Goal: Task Accomplishment & Management: Complete application form

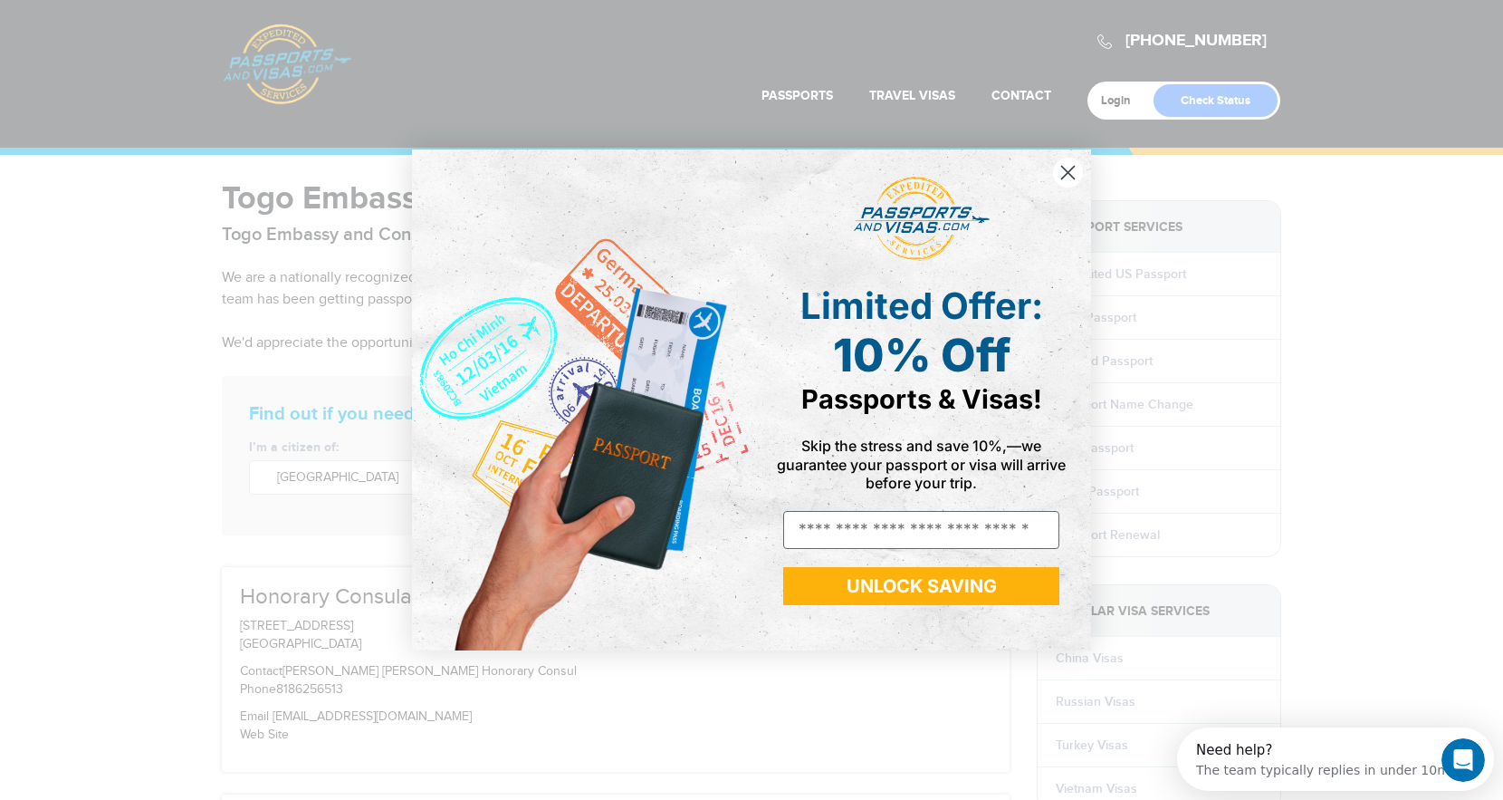
click at [1060, 172] on circle "Close dialog" at bounding box center [1068, 173] width 30 height 30
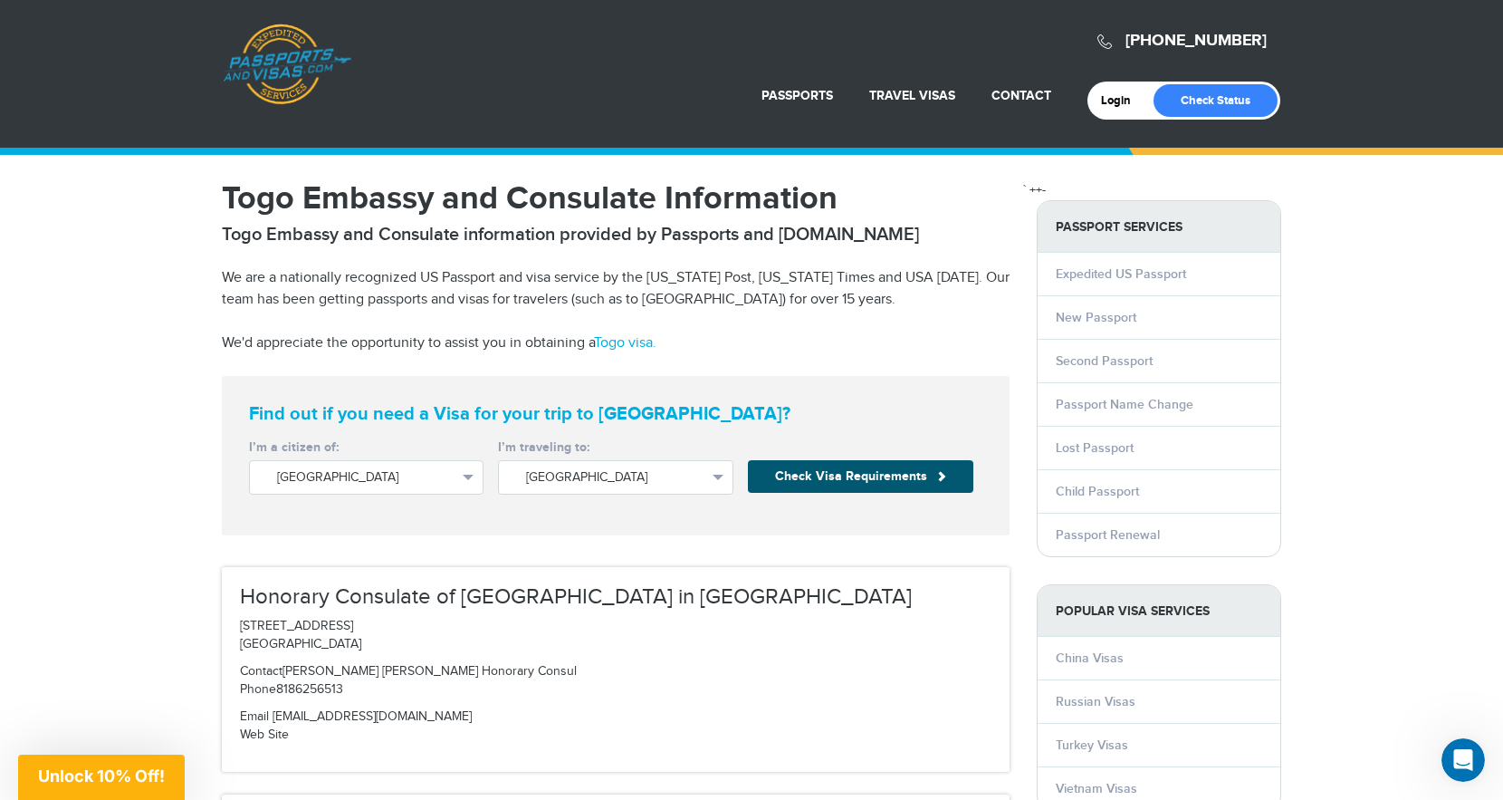
click at [847, 476] on button "Check Visa Requirements" at bounding box center [860, 476] width 225 height 33
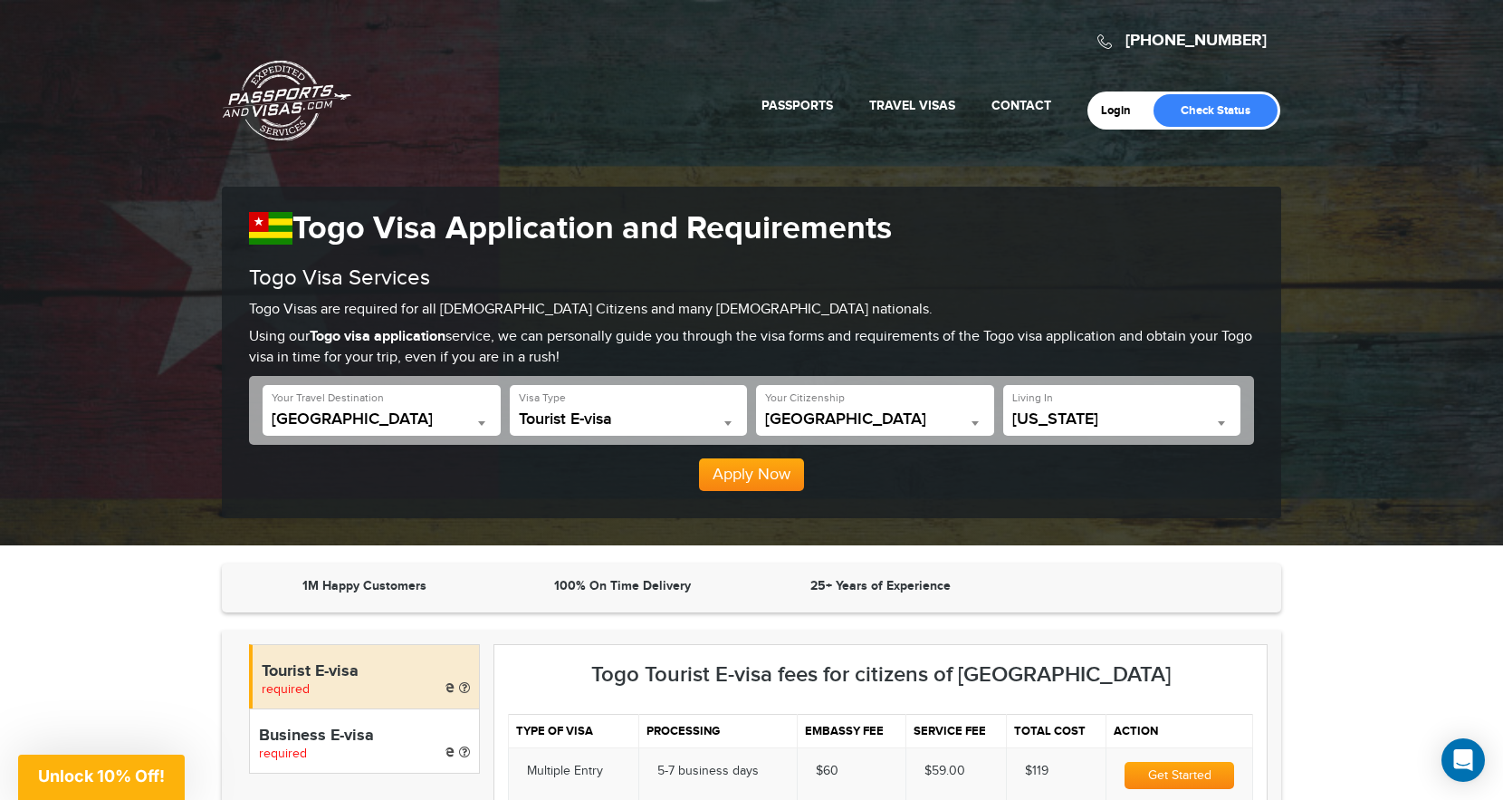
click at [1222, 425] on b at bounding box center [1221, 423] width 7 height 5
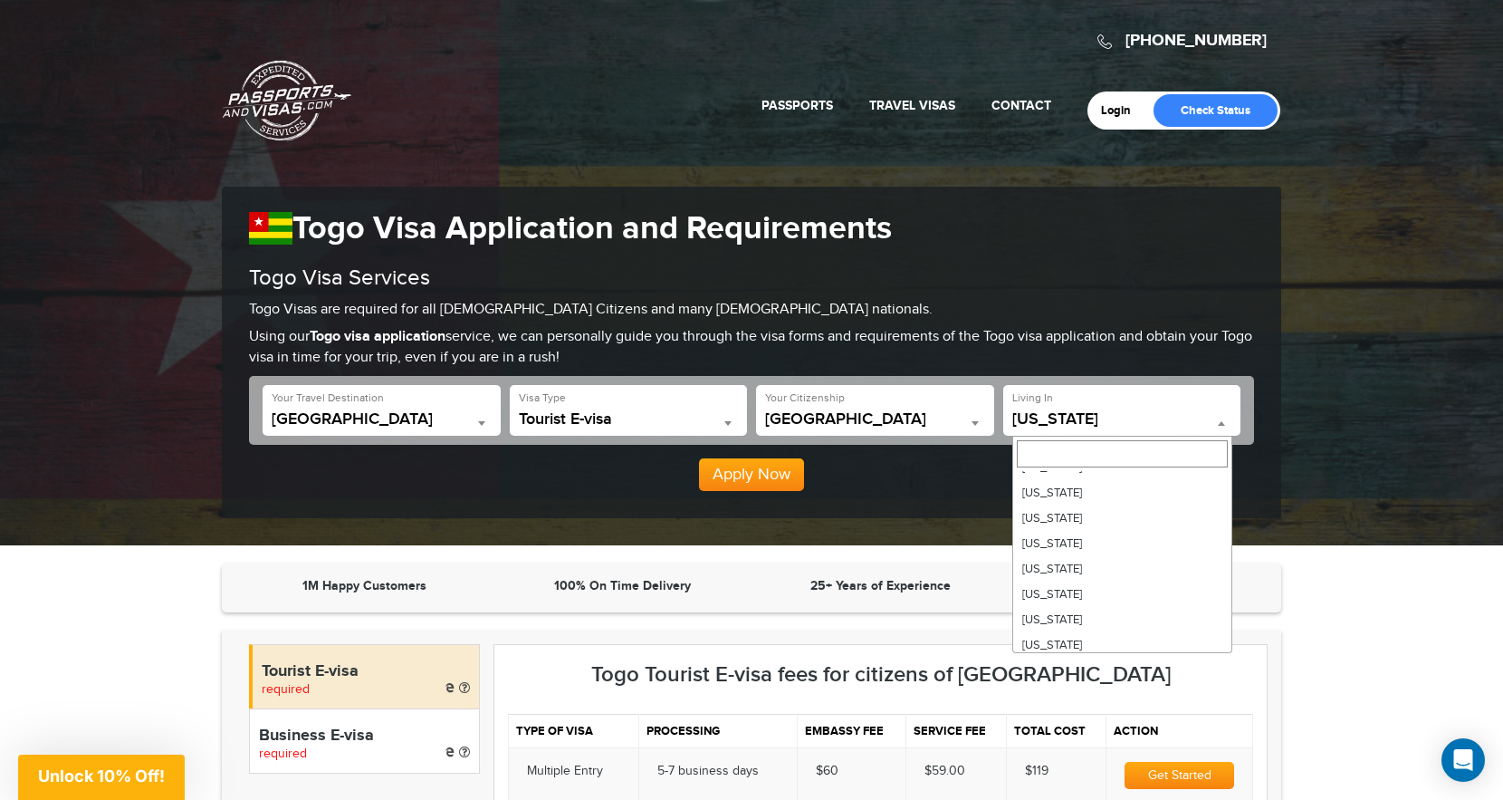
scroll to position [725, 0]
select select "**"
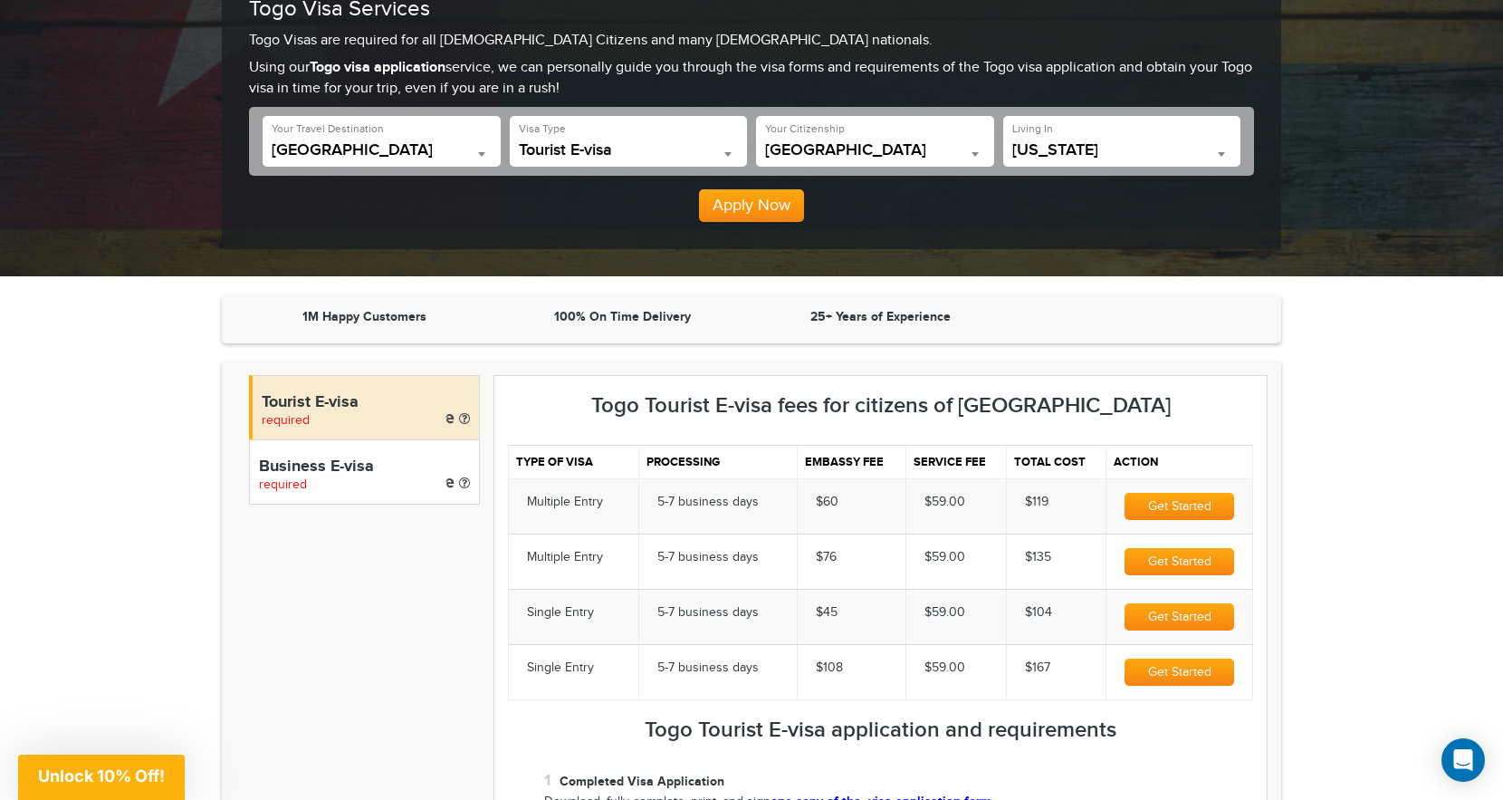
scroll to position [278, 0]
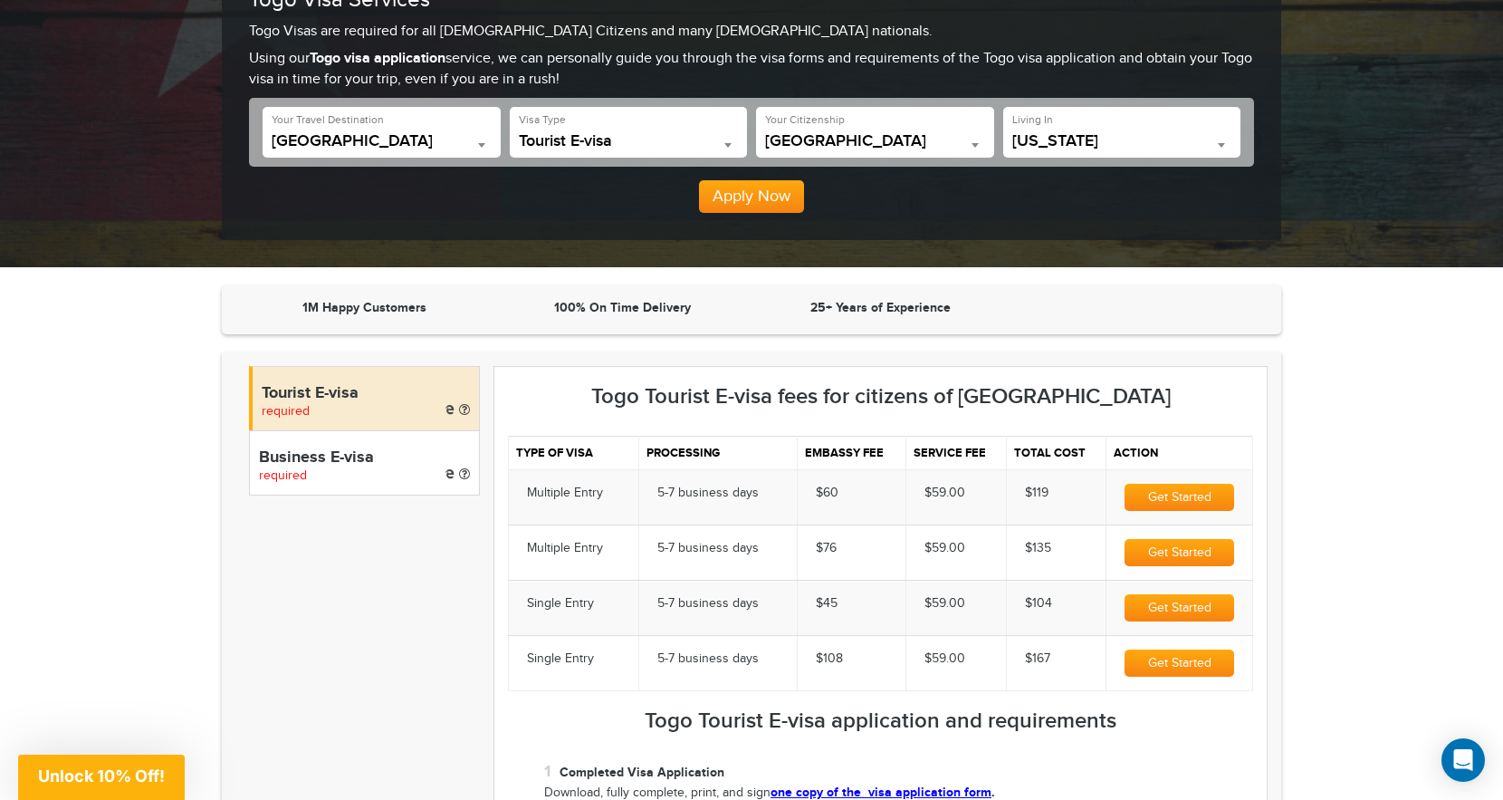
click at [570, 610] on span "Single Entry" at bounding box center [560, 603] width 67 height 14
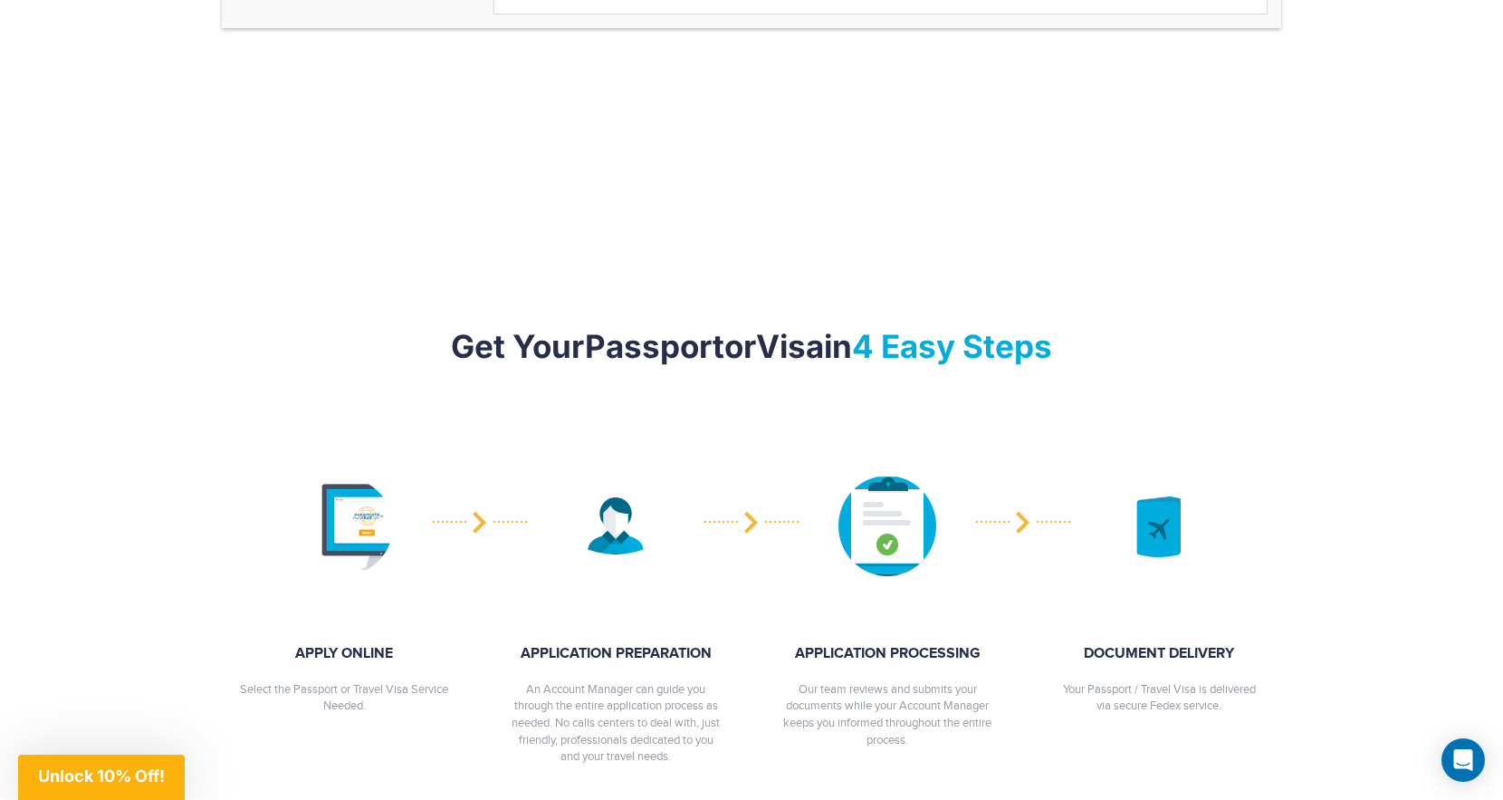
scroll to position [1921, 0]
